Goal: Go to known website: Access a specific website the user already knows

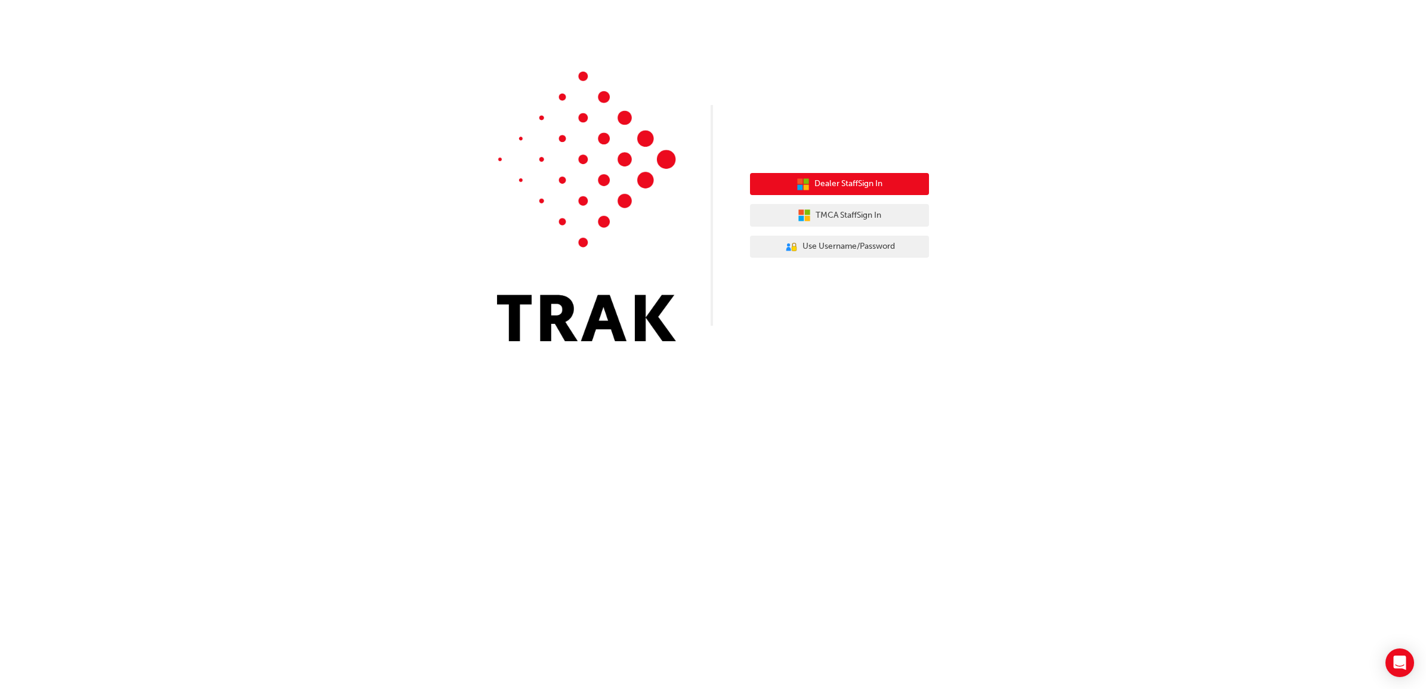
click at [873, 184] on span "Dealer Staff Sign In" at bounding box center [849, 184] width 68 height 14
